Goal: Transaction & Acquisition: Book appointment/travel/reservation

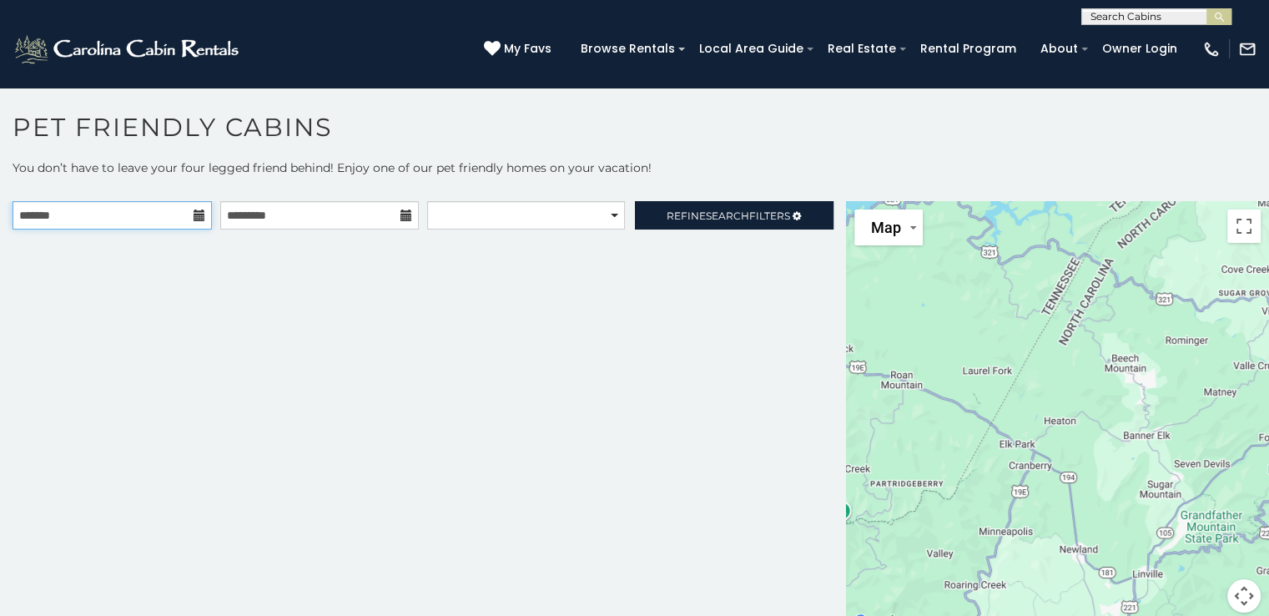
click at [177, 214] on input "text" at bounding box center [112, 215] width 199 height 28
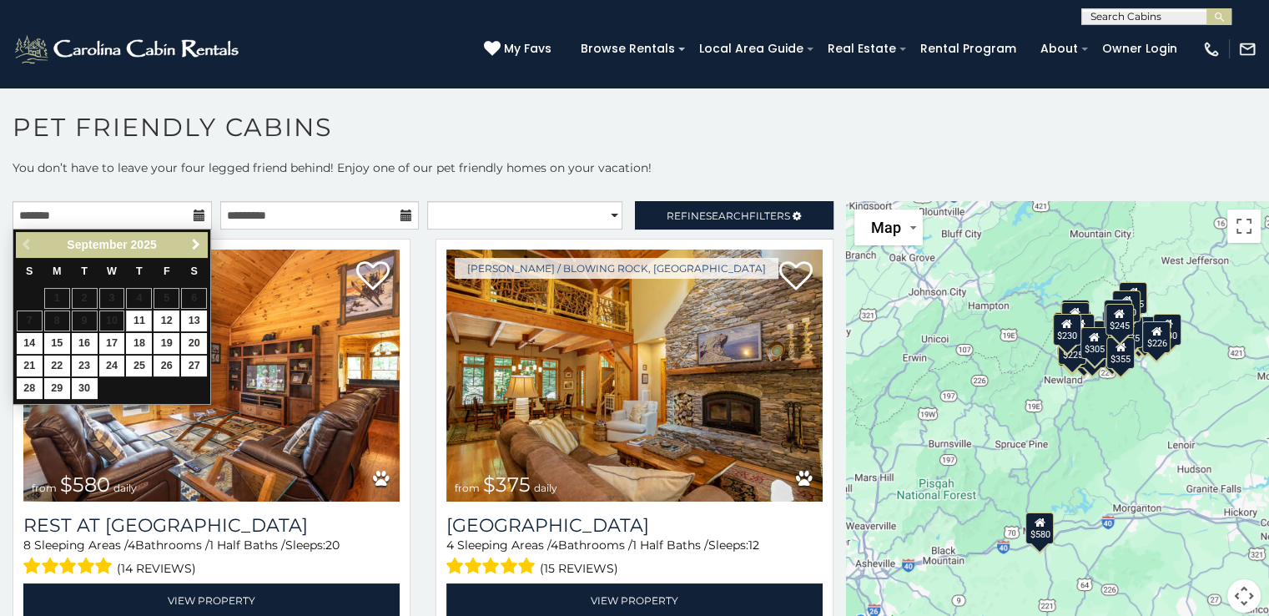
click at [194, 241] on span "Next" at bounding box center [195, 244] width 13 height 13
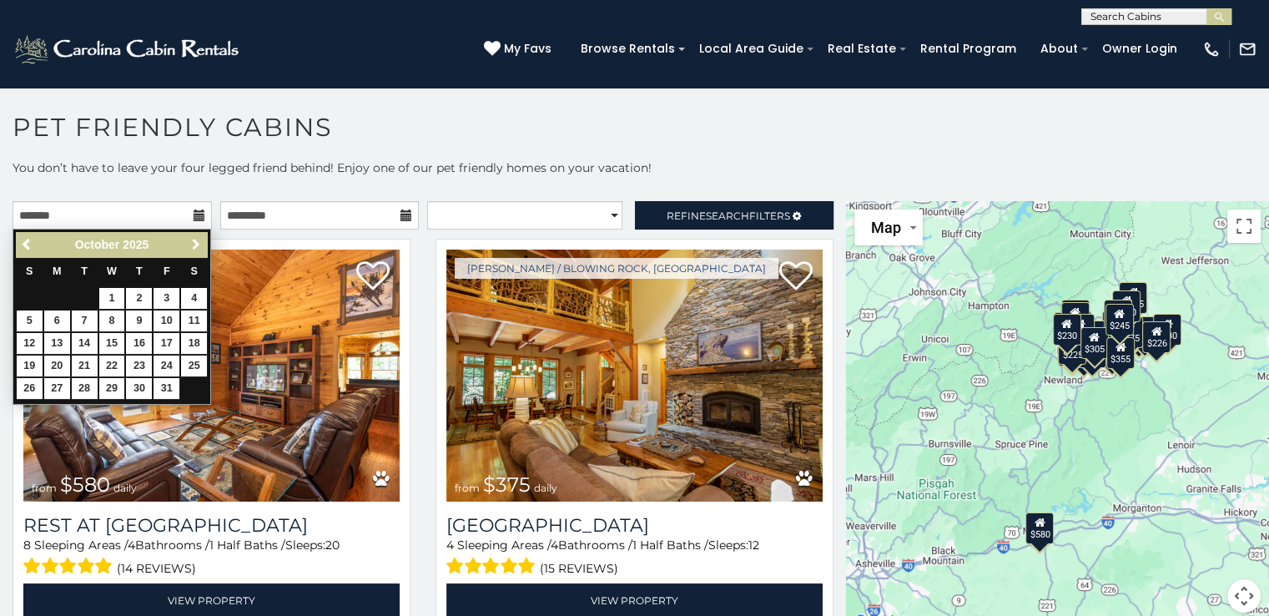
click at [194, 241] on span "Next" at bounding box center [195, 244] width 13 height 13
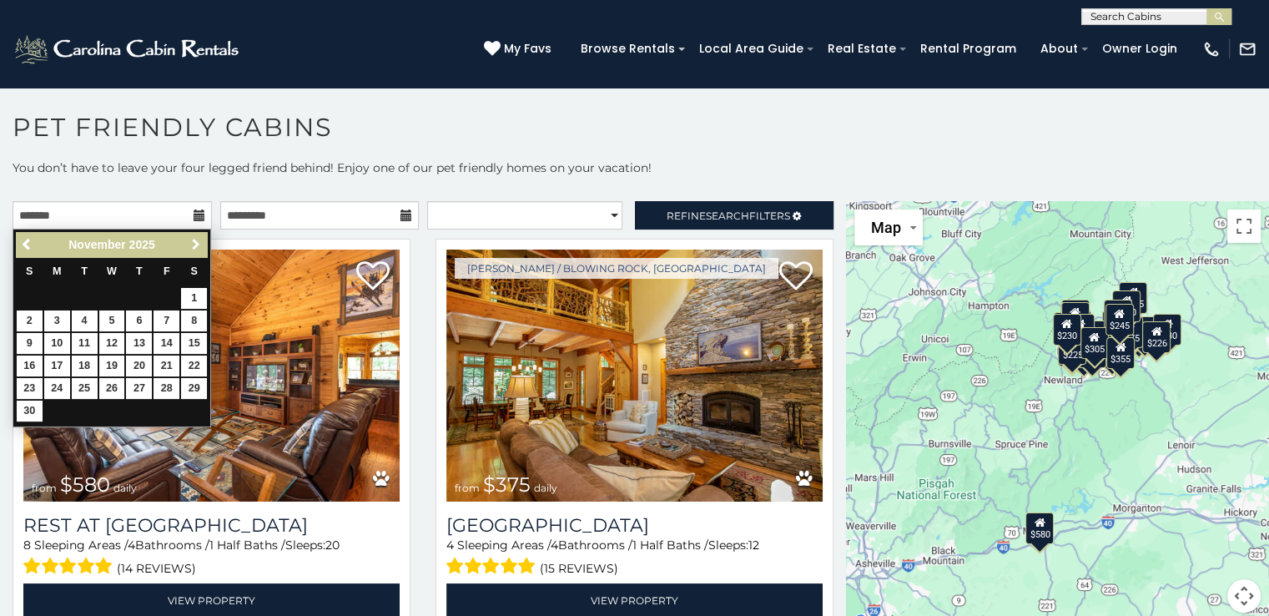
click at [194, 241] on span "Next" at bounding box center [195, 244] width 13 height 13
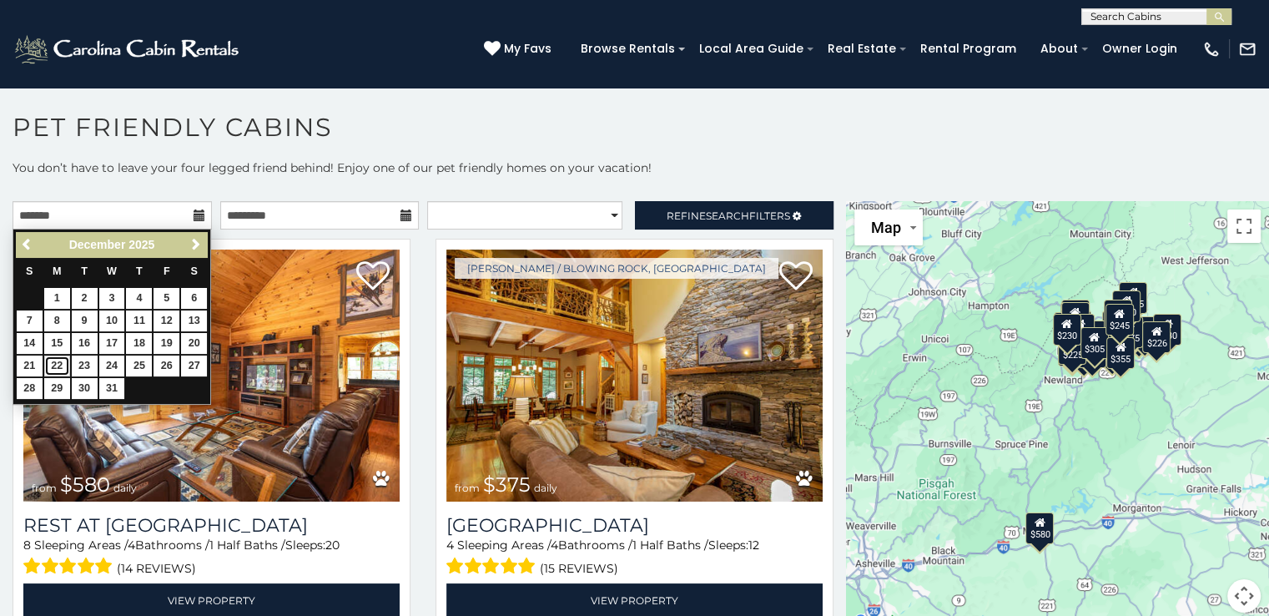
click at [60, 367] on link "22" at bounding box center [57, 366] width 26 height 21
type input "**********"
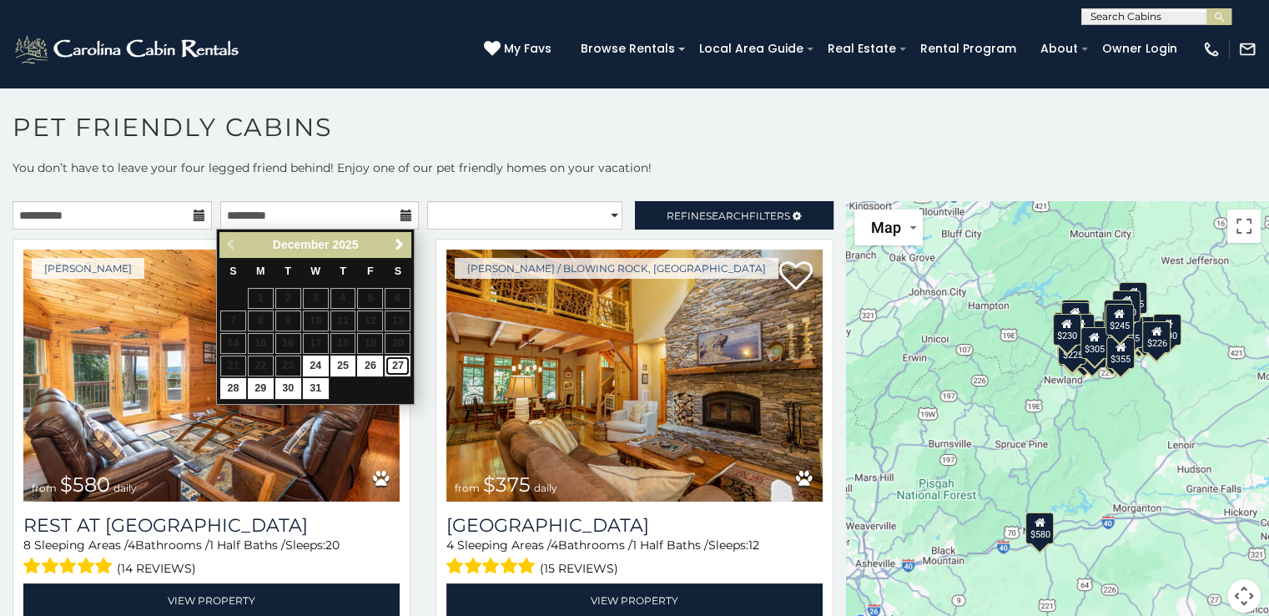
click at [401, 361] on link "27" at bounding box center [398, 366] width 26 height 21
type input "**********"
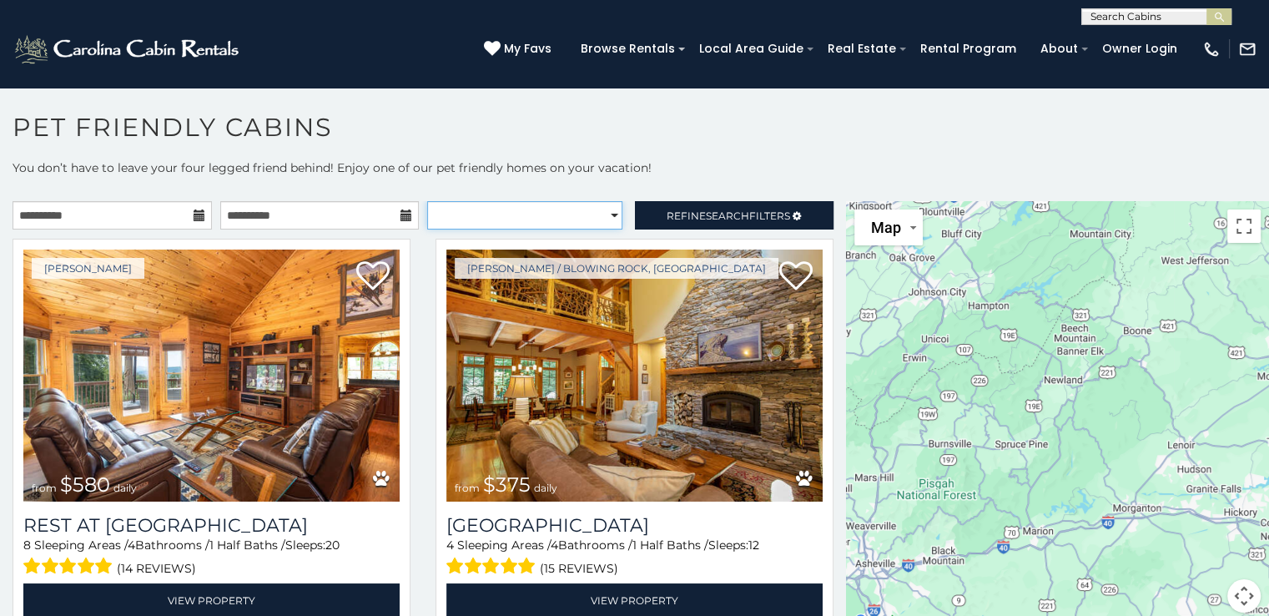
click at [597, 211] on select "**********" at bounding box center [524, 215] width 195 height 28
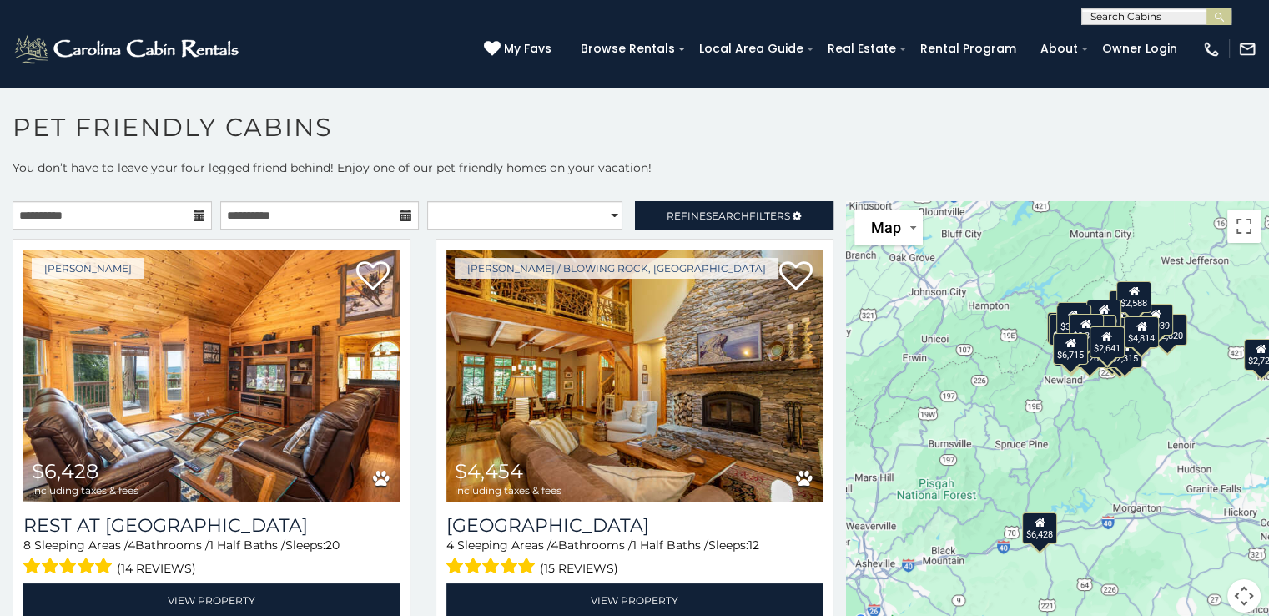
click at [644, 165] on p "You don’t have to leave your four legged friend behind! Enjoy one of our pet fr…" at bounding box center [634, 175] width 1269 height 33
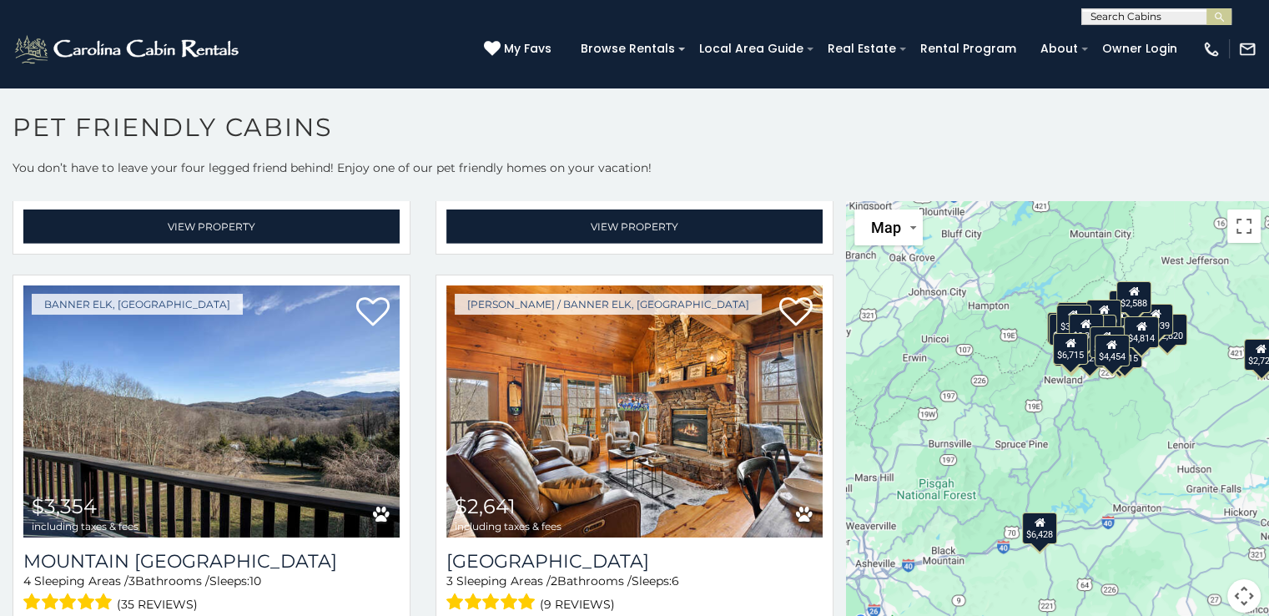
scroll to position [5264, 0]
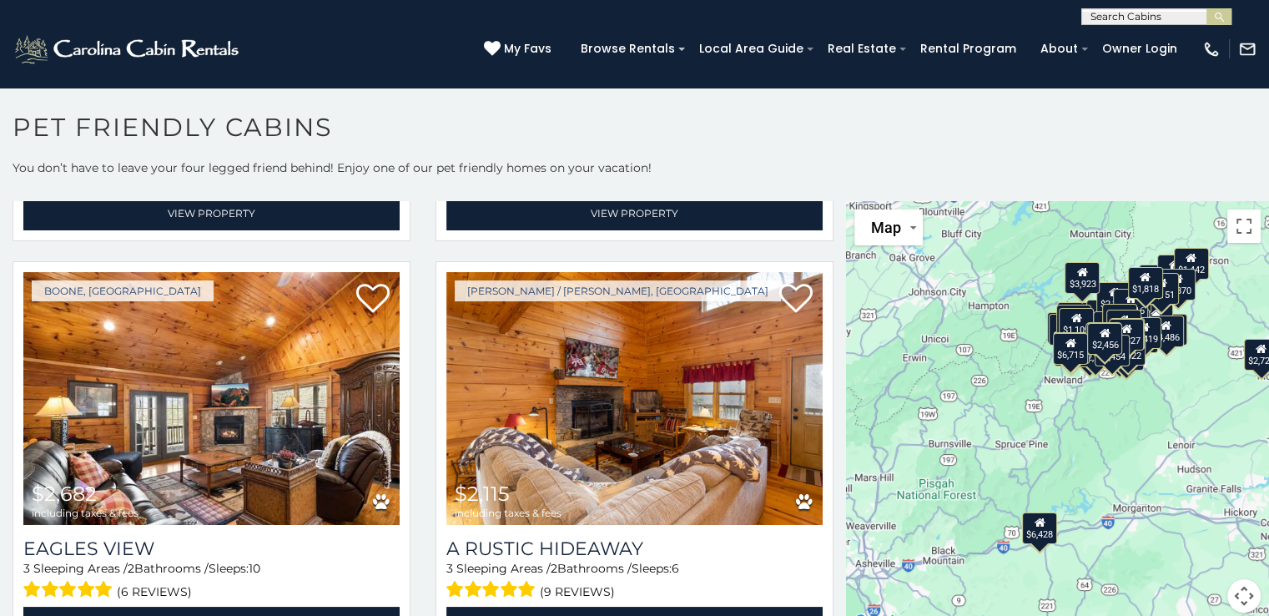
scroll to position [7258, 0]
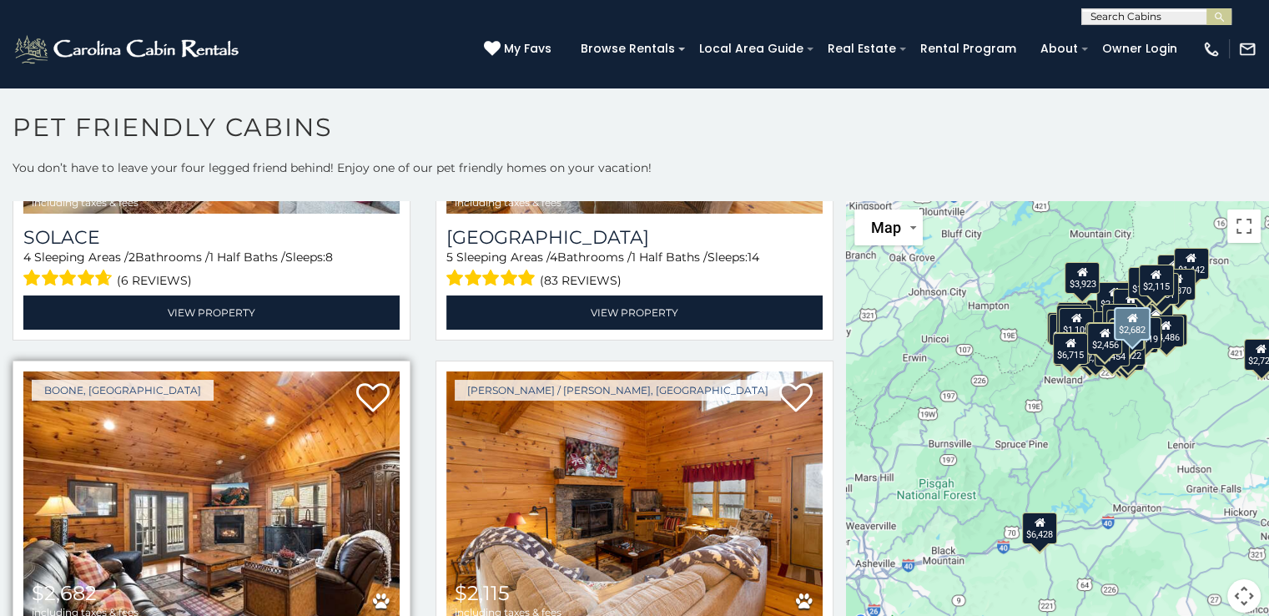
click at [150, 430] on img at bounding box center [211, 497] width 376 height 252
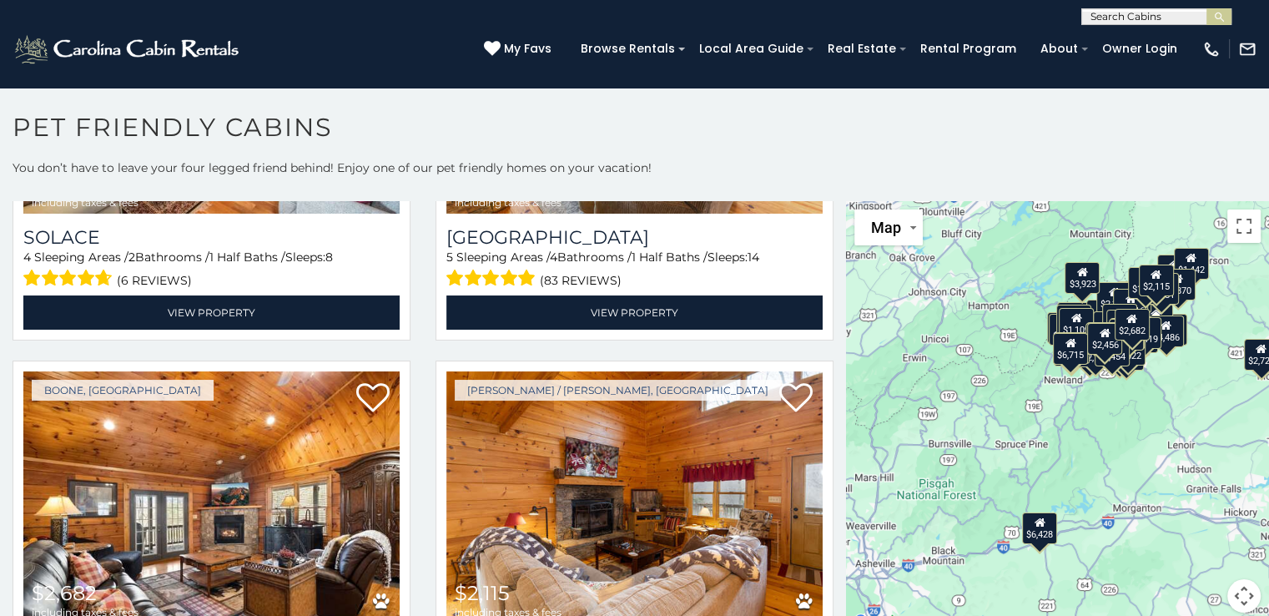
scroll to position [7391, 0]
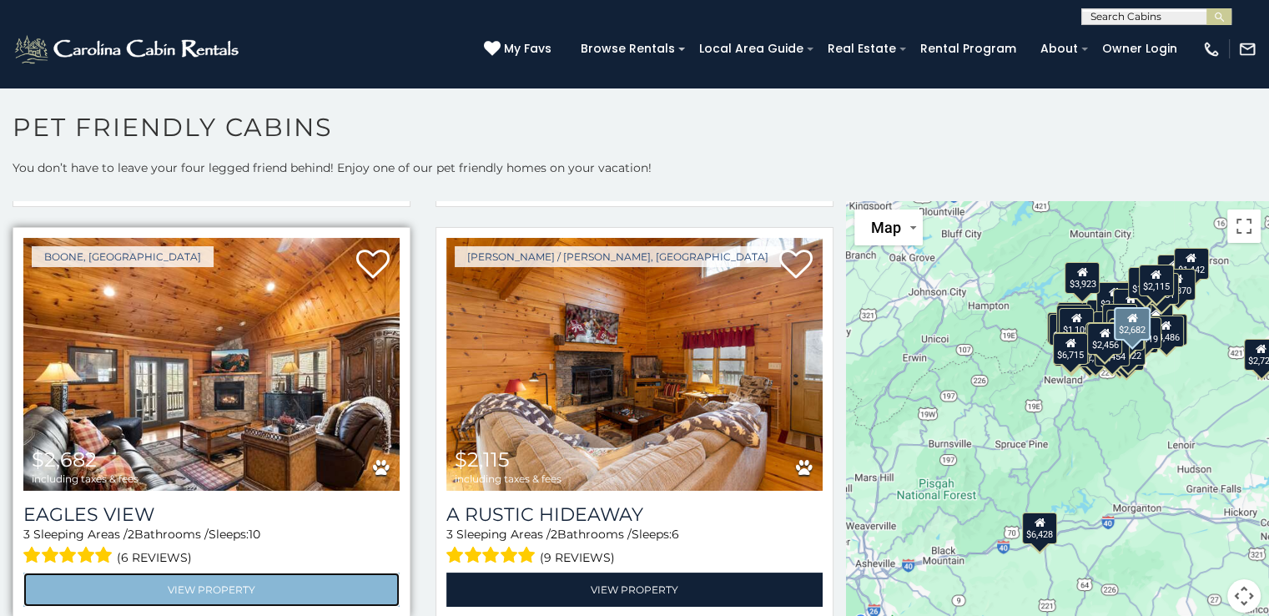
click at [207, 572] on link "View Property" at bounding box center [211, 589] width 376 height 34
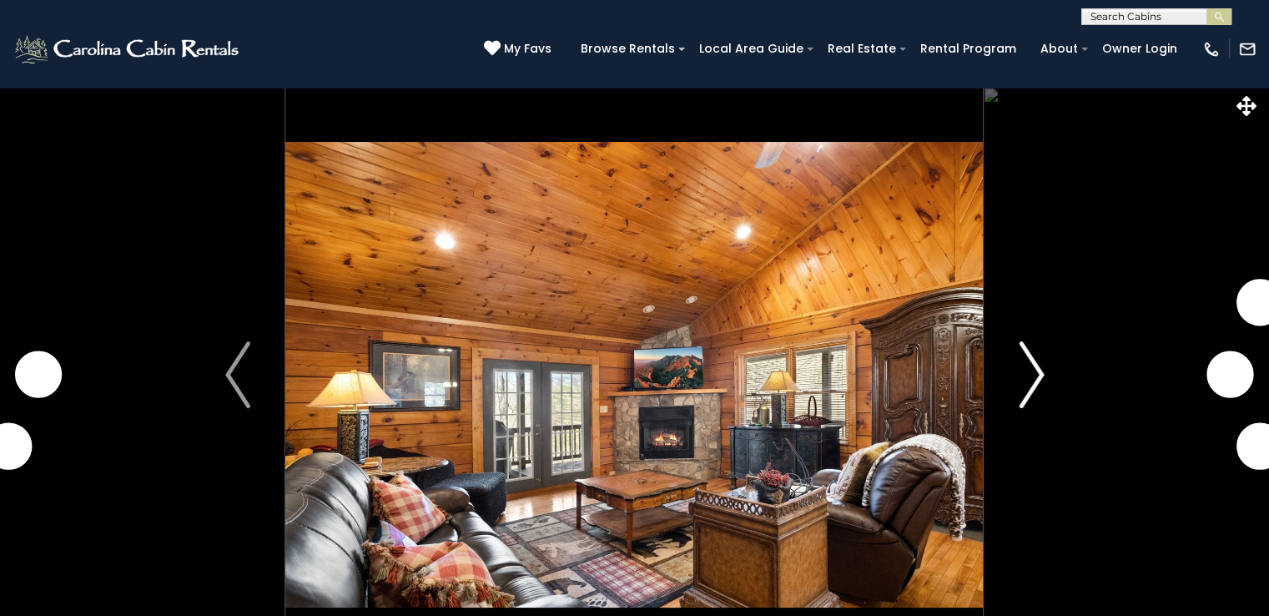
click at [1013, 375] on button "Next" at bounding box center [1032, 375] width 96 height 576
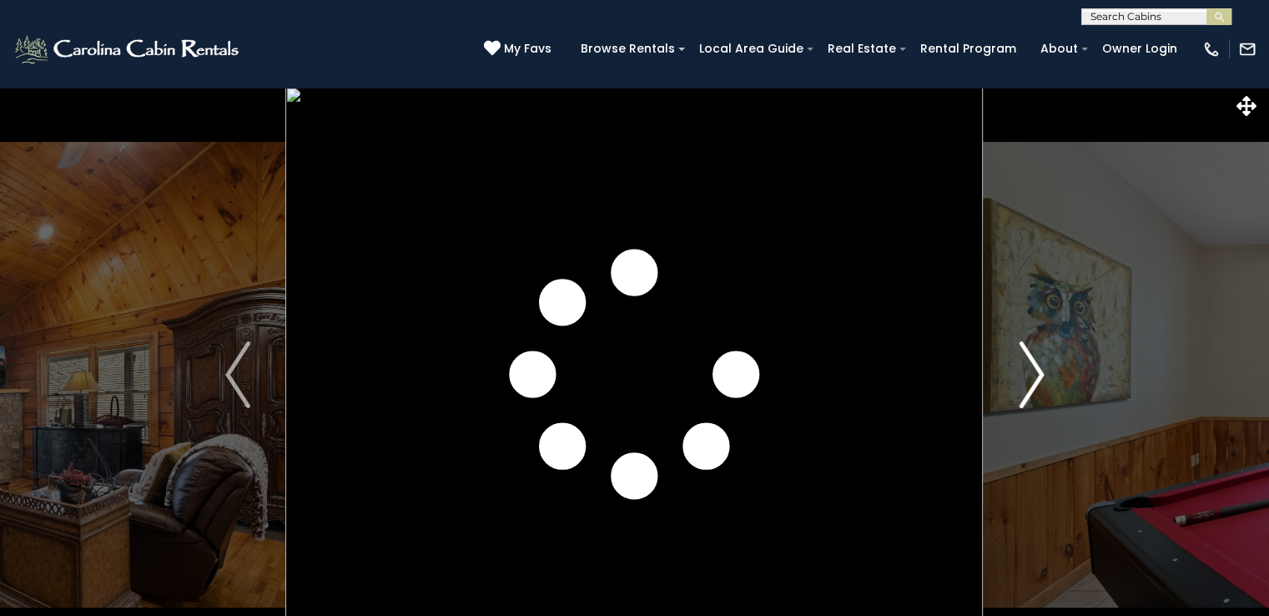
click at [1036, 361] on img "Next" at bounding box center [1031, 374] width 25 height 67
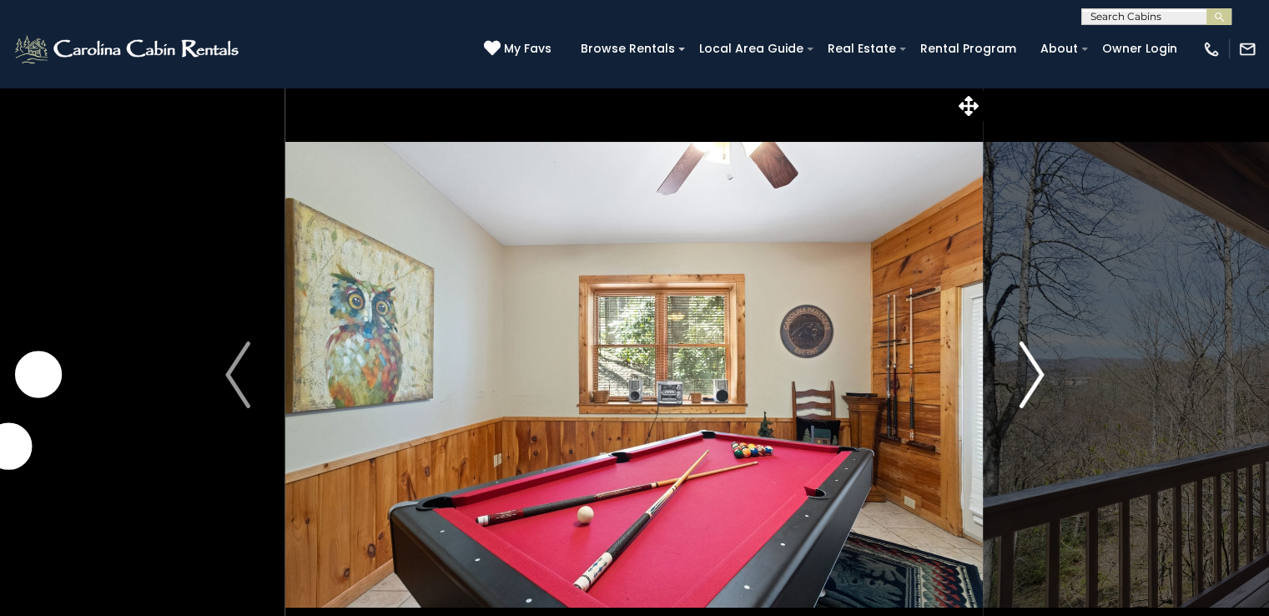
click at [1034, 361] on img "Next" at bounding box center [1031, 374] width 25 height 67
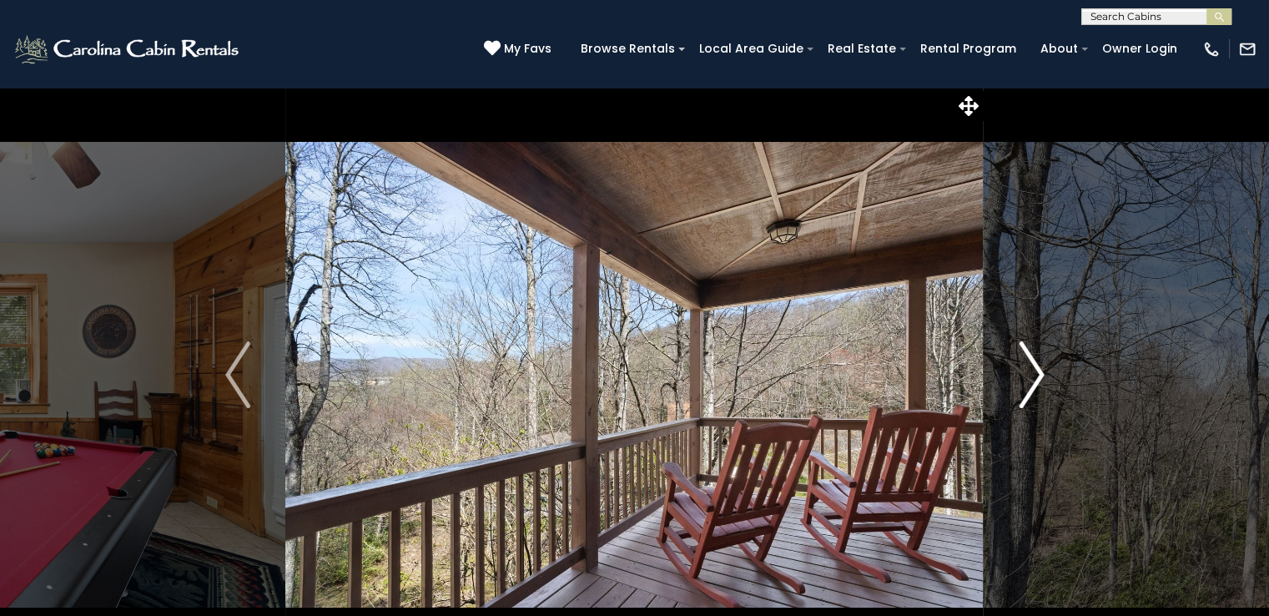
click at [1034, 361] on img "Next" at bounding box center [1031, 374] width 25 height 67
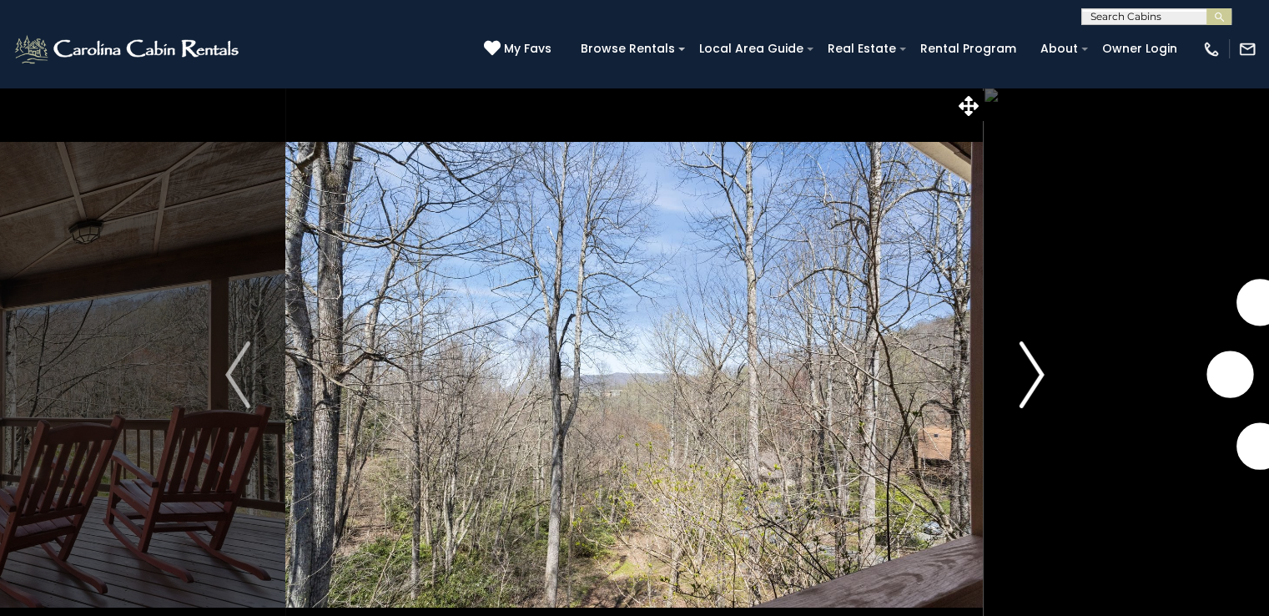
click at [1034, 361] on img "Next" at bounding box center [1031, 374] width 25 height 67
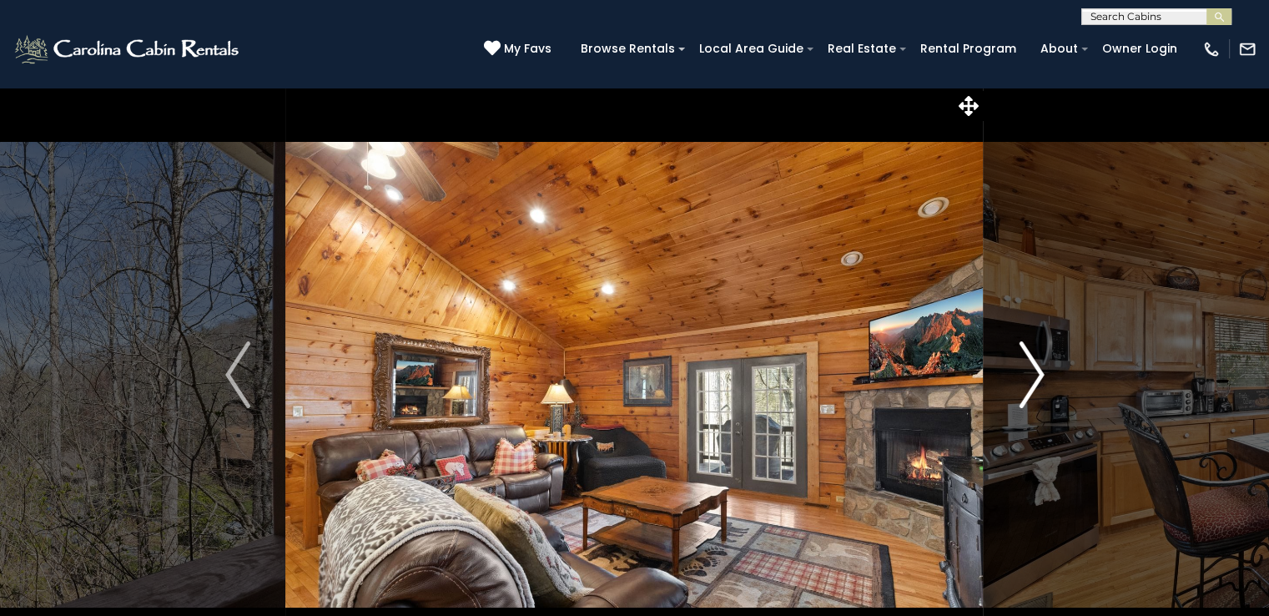
click at [1034, 361] on img "Next" at bounding box center [1031, 374] width 25 height 67
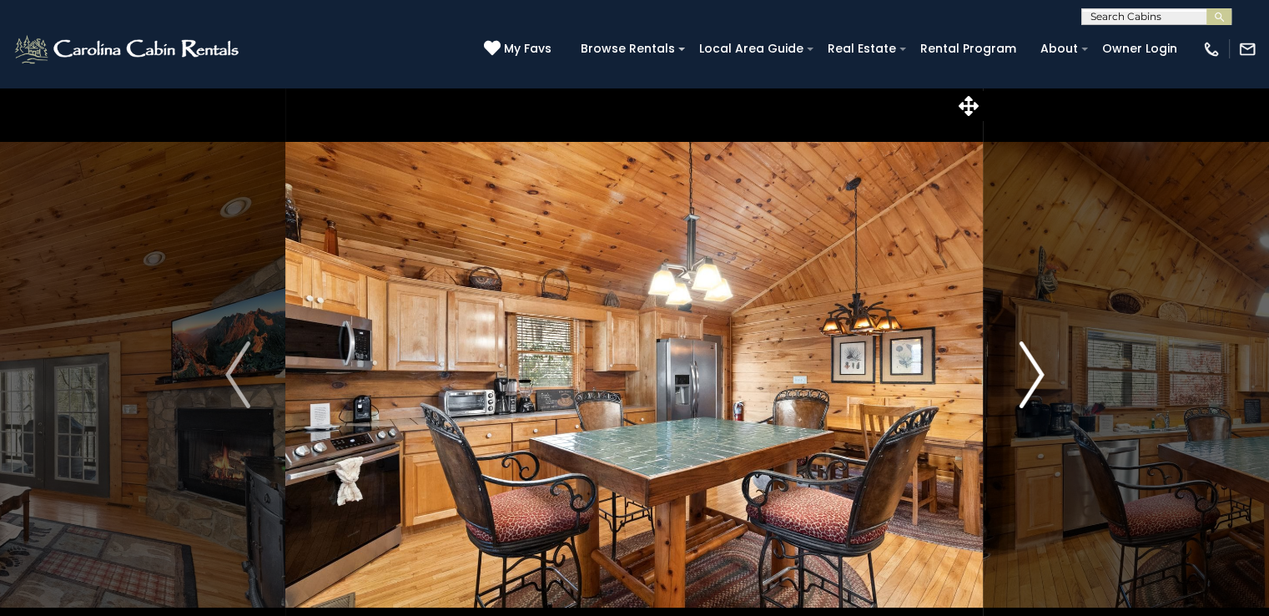
click at [1034, 361] on img "Next" at bounding box center [1031, 374] width 25 height 67
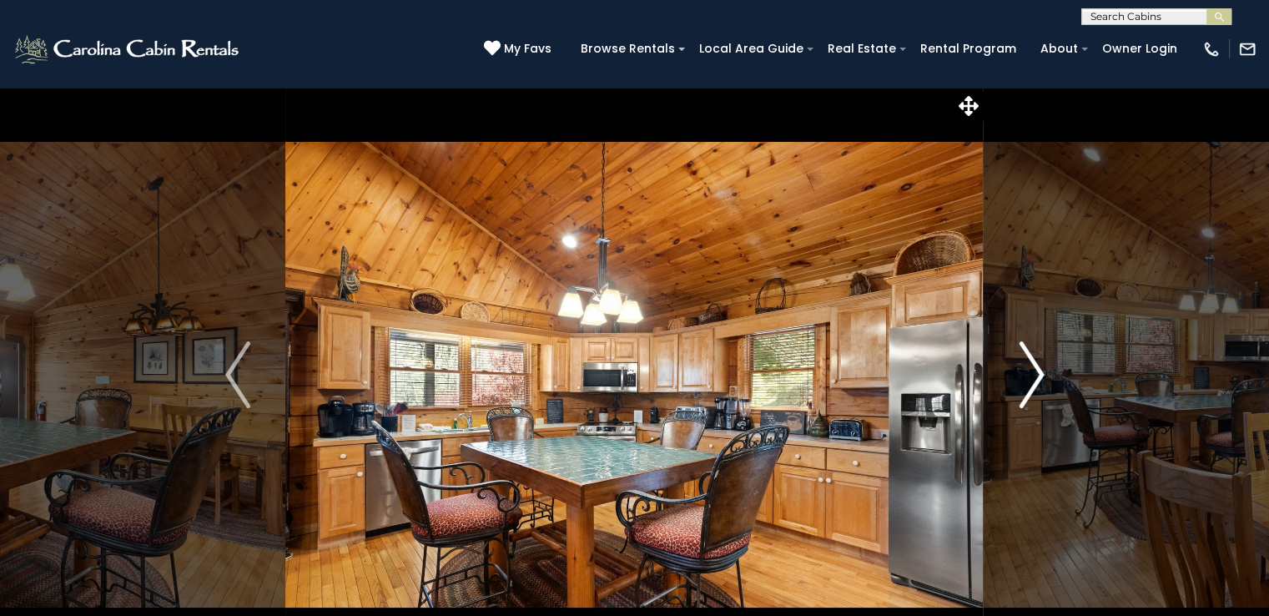
click at [1034, 361] on img "Next" at bounding box center [1031, 374] width 25 height 67
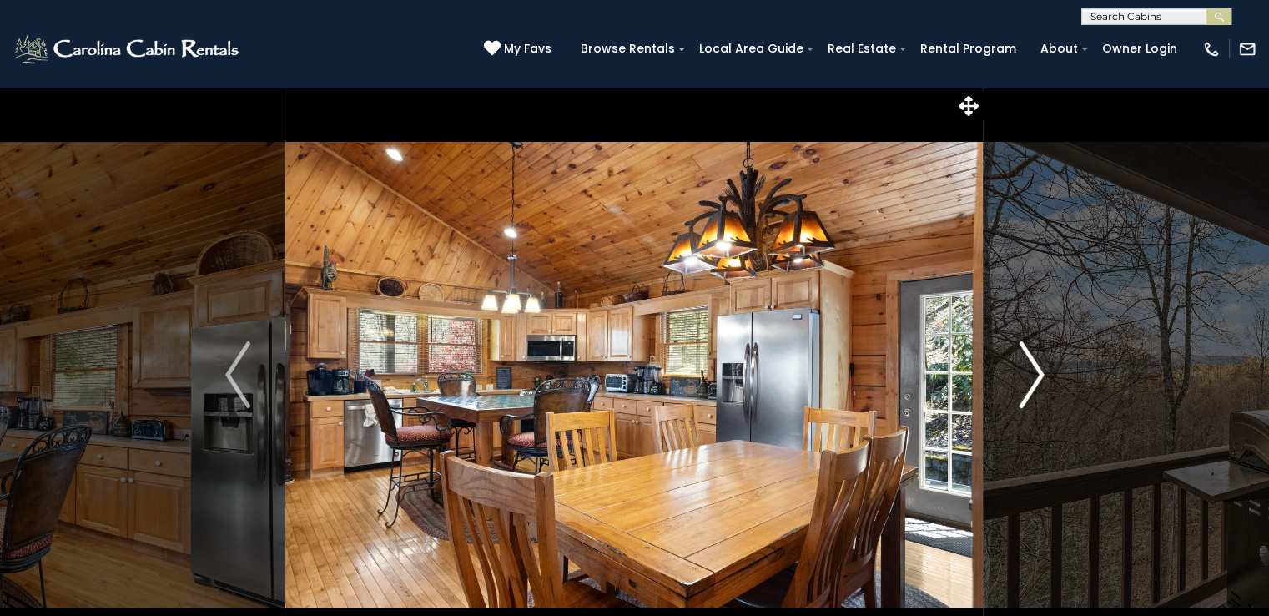
click at [1034, 361] on img "Next" at bounding box center [1031, 374] width 25 height 67
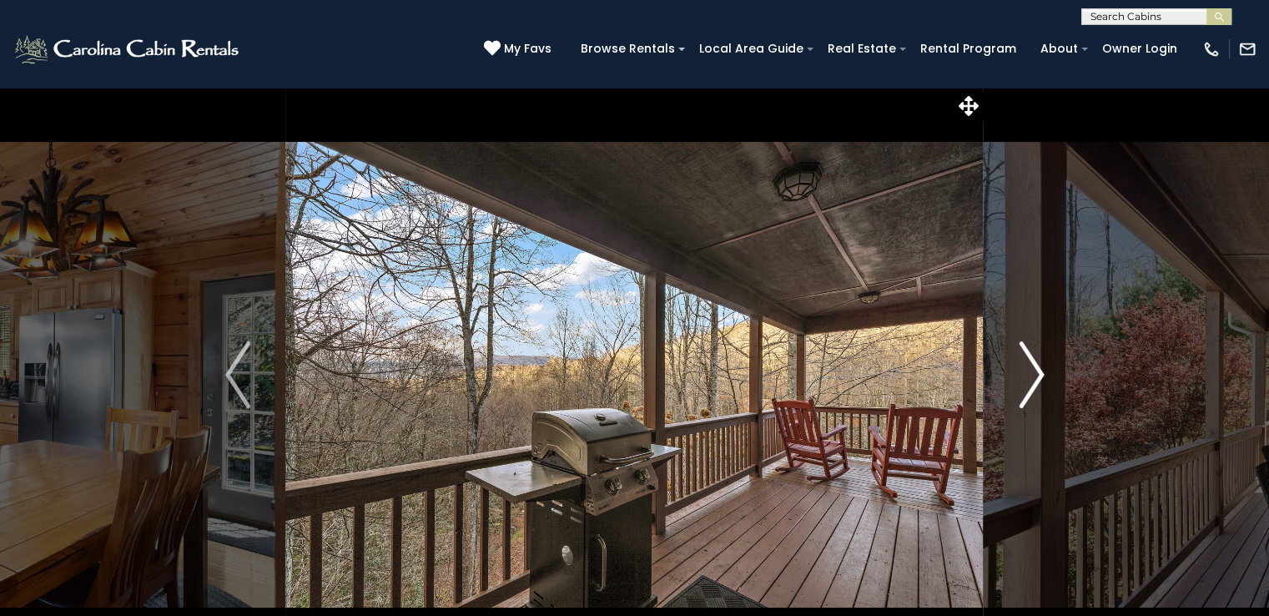
click at [1034, 361] on img "Next" at bounding box center [1031, 374] width 25 height 67
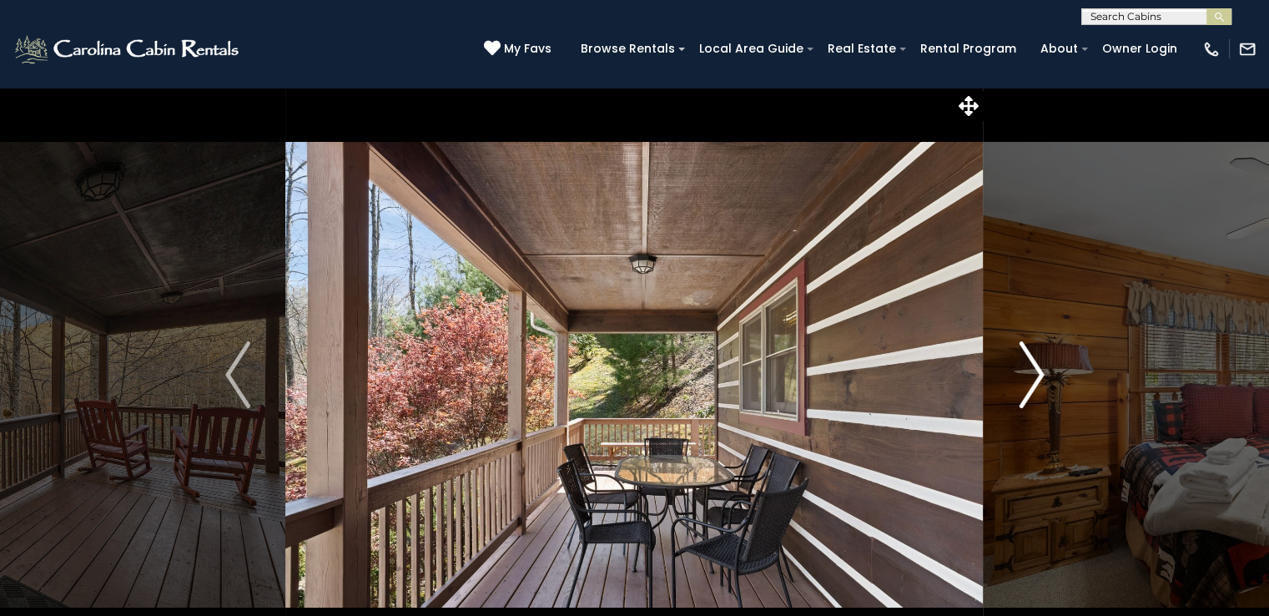
click at [1034, 361] on img "Next" at bounding box center [1031, 374] width 25 height 67
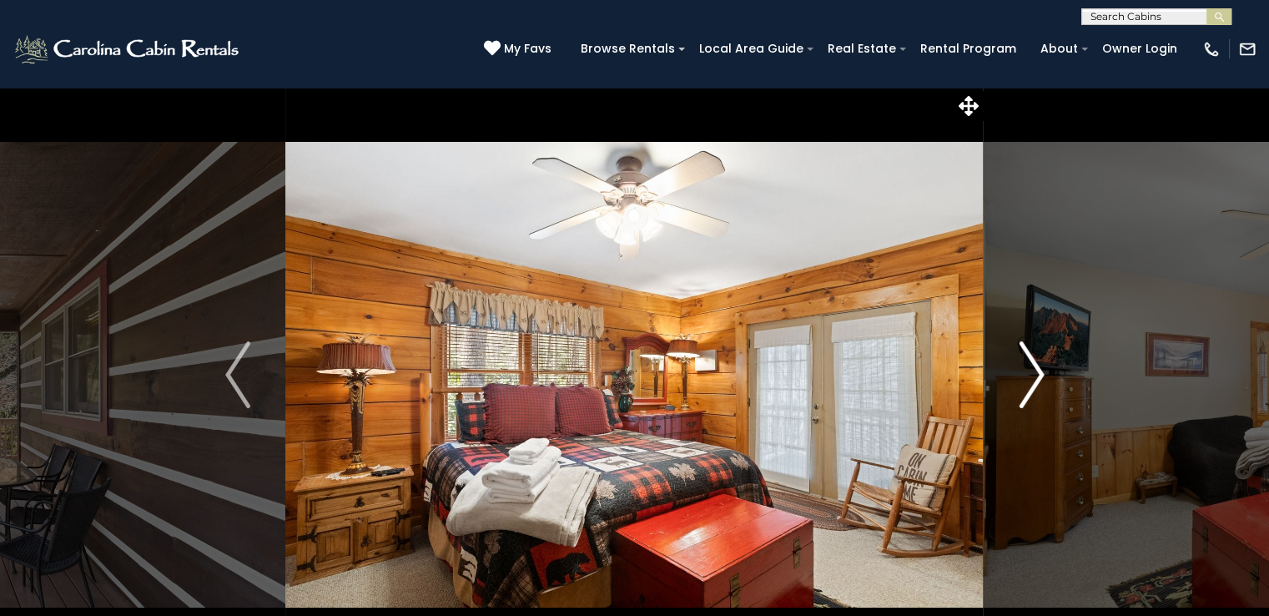
click at [1034, 361] on img "Next" at bounding box center [1031, 374] width 25 height 67
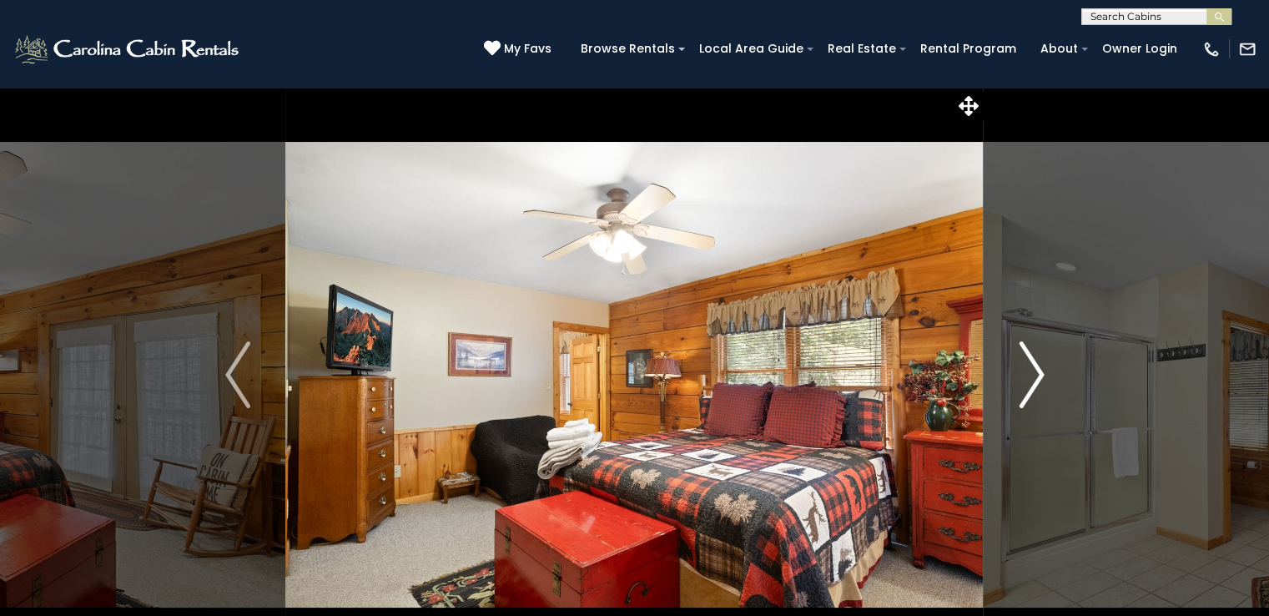
click at [1034, 361] on img "Next" at bounding box center [1031, 374] width 25 height 67
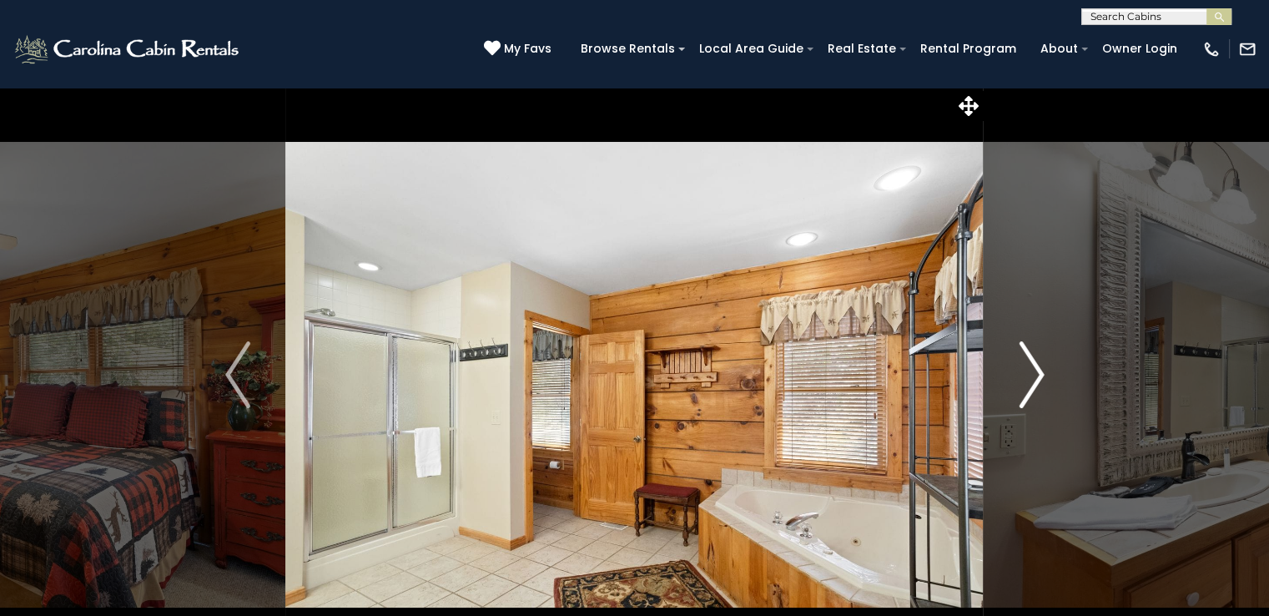
click at [1034, 361] on img "Next" at bounding box center [1031, 374] width 25 height 67
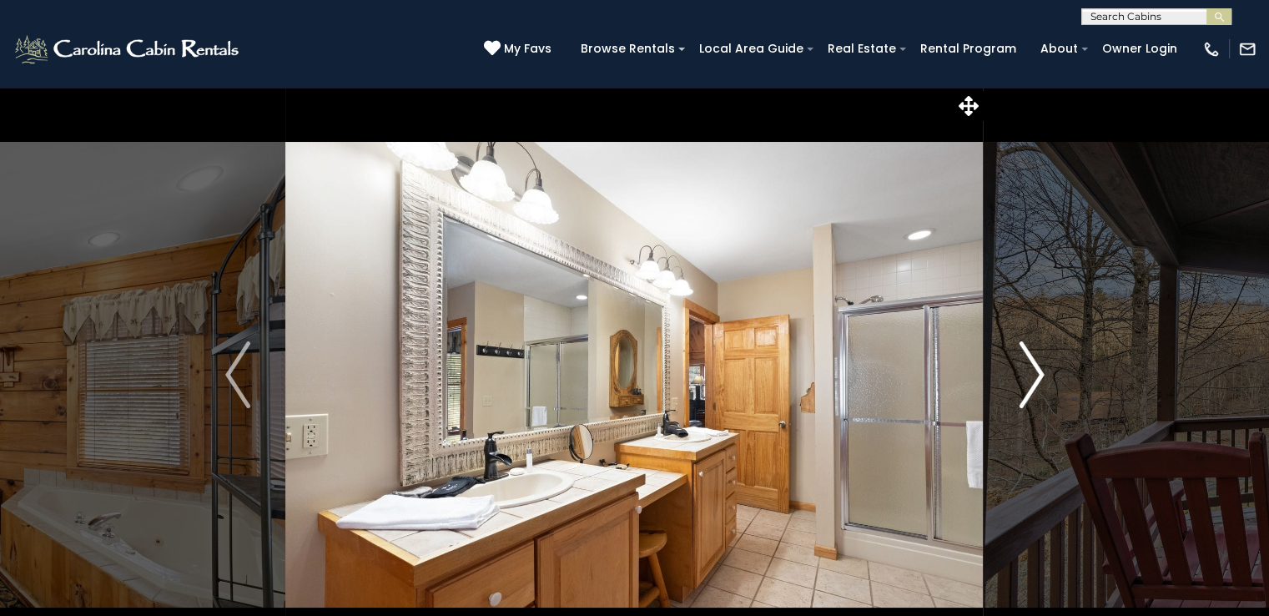
click at [1034, 361] on img "Next" at bounding box center [1031, 374] width 25 height 67
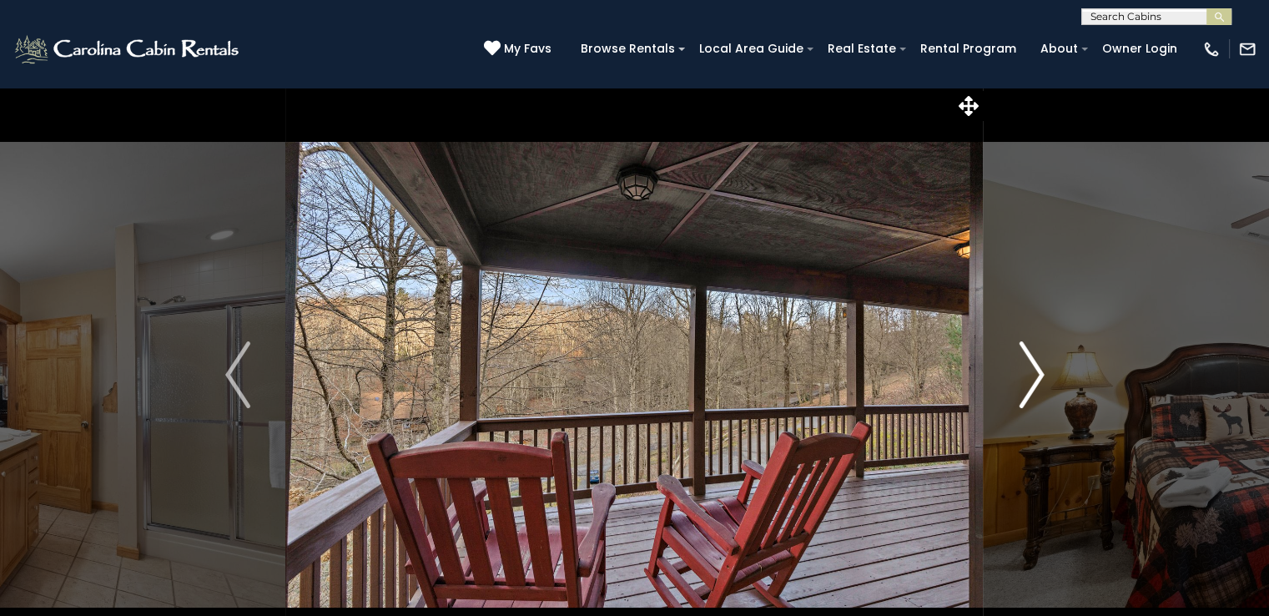
click at [1034, 361] on img "Next" at bounding box center [1031, 374] width 25 height 67
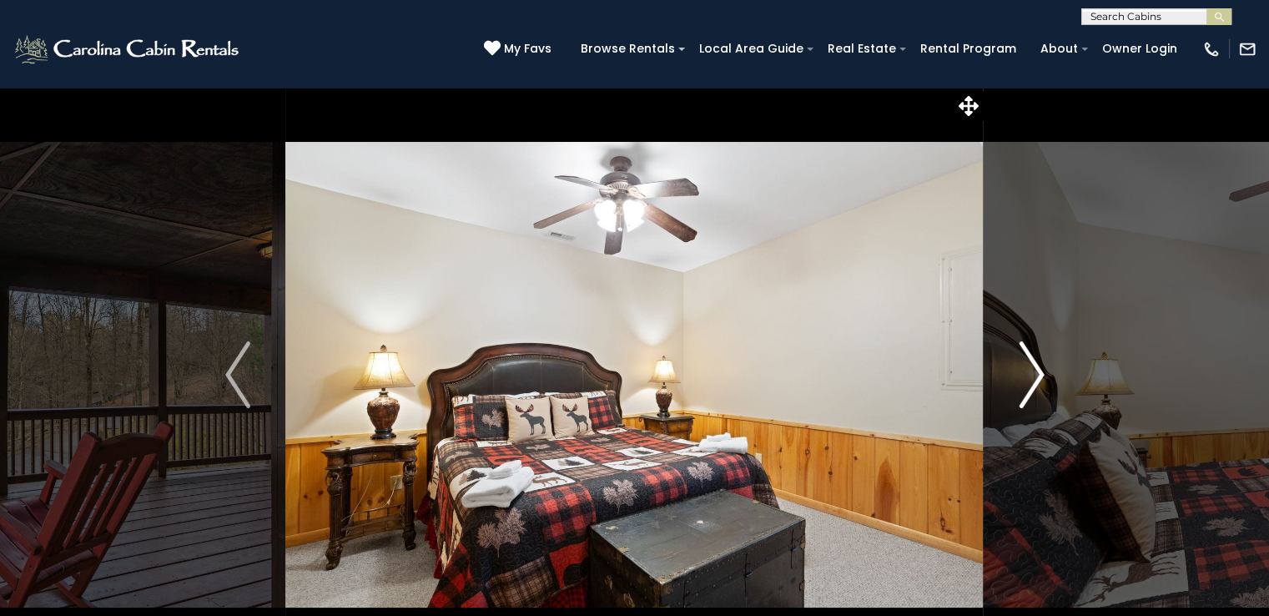
click at [1034, 361] on img "Next" at bounding box center [1031, 374] width 25 height 67
